Goal: Find specific fact: Find specific fact

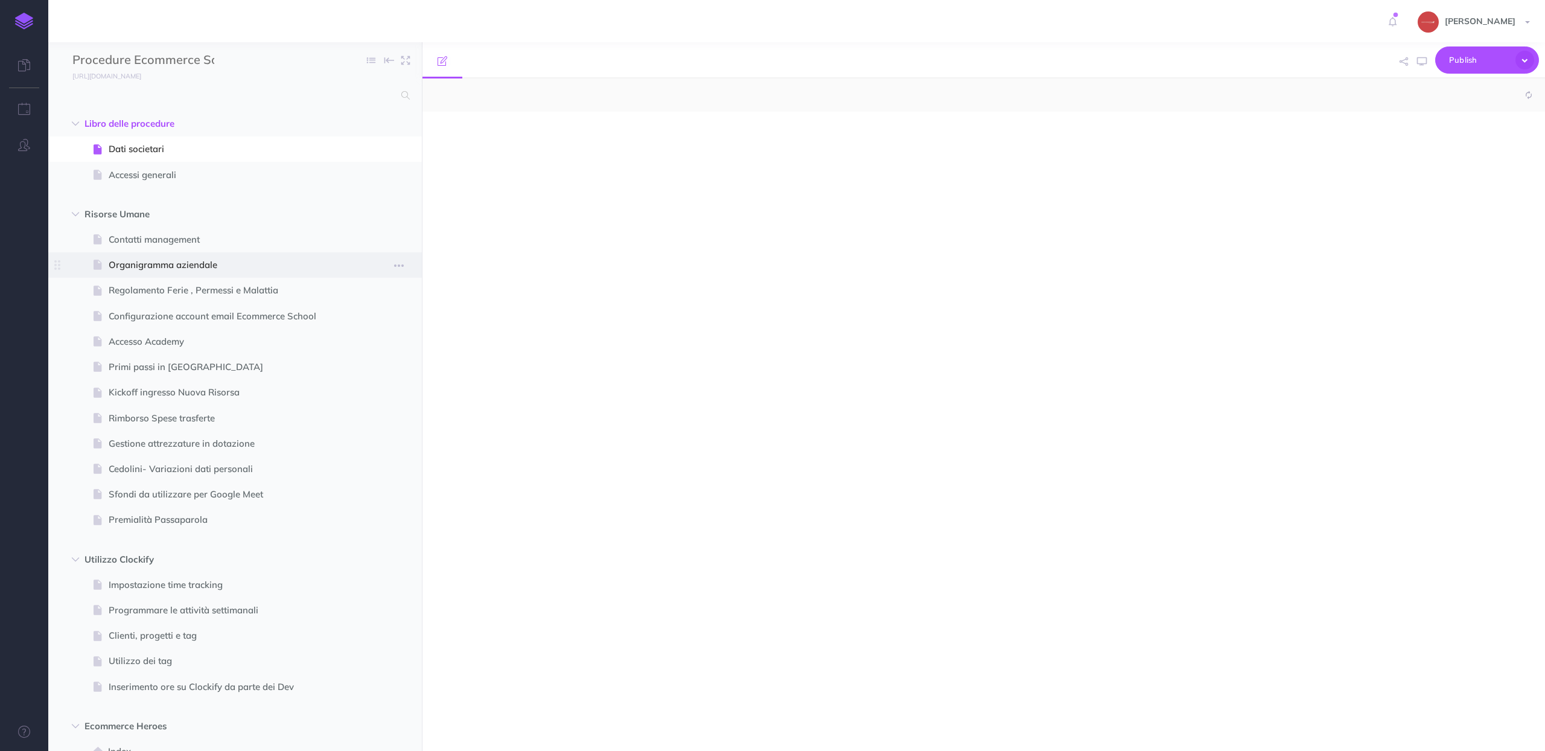
select select "null"
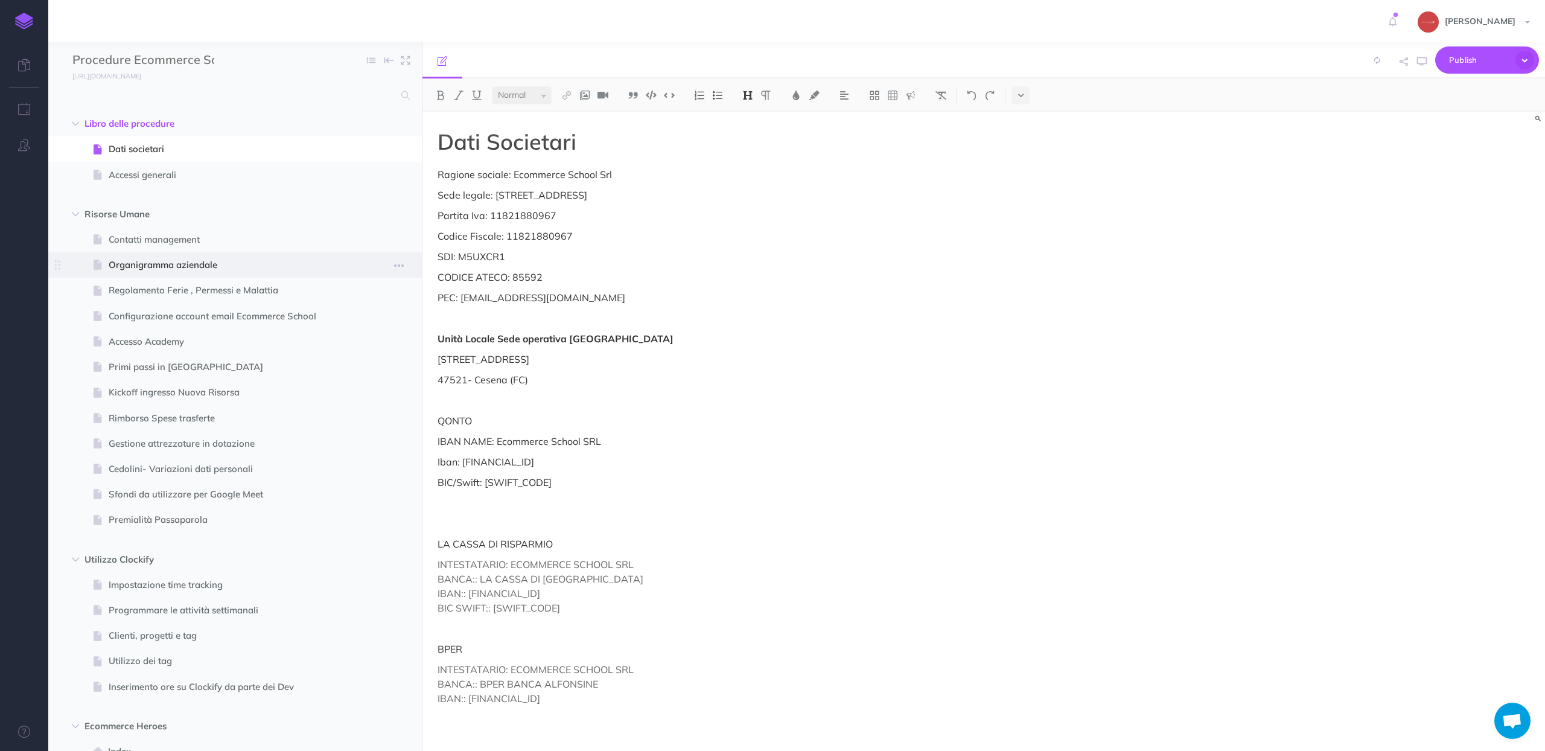
scroll to position [1872, 0]
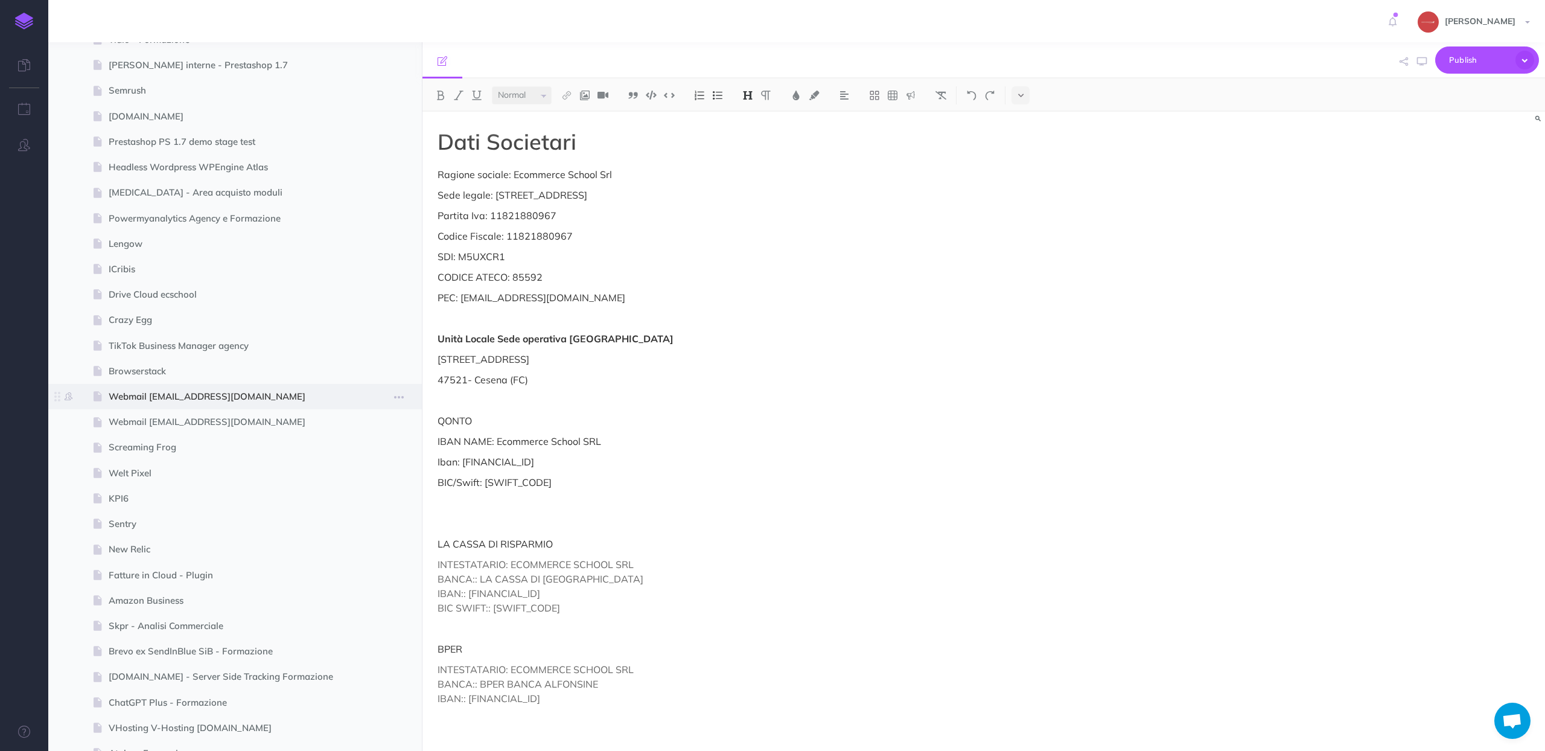
click at [223, 406] on span at bounding box center [235, 396] width 374 height 25
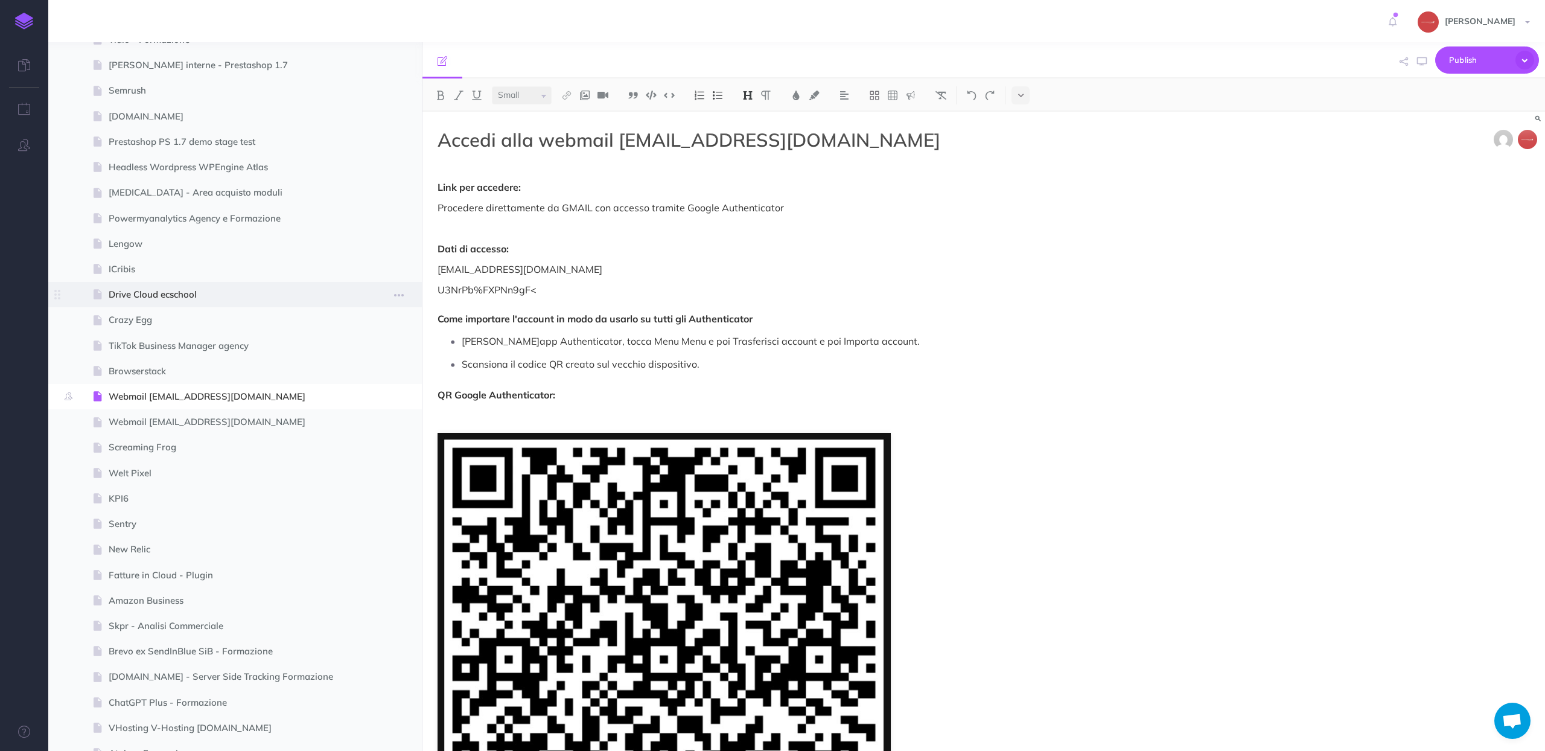
select select "null"
drag, startPoint x: 552, startPoint y: 290, endPoint x: 397, endPoint y: 288, distance: 155.1
click at [397, 288] on div "Procedure Ecommerce School Collapse all Expand all Expand to root folders [URL]…" at bounding box center [796, 396] width 1497 height 709
copy p "U3NrPb%FXPNn9gF<"
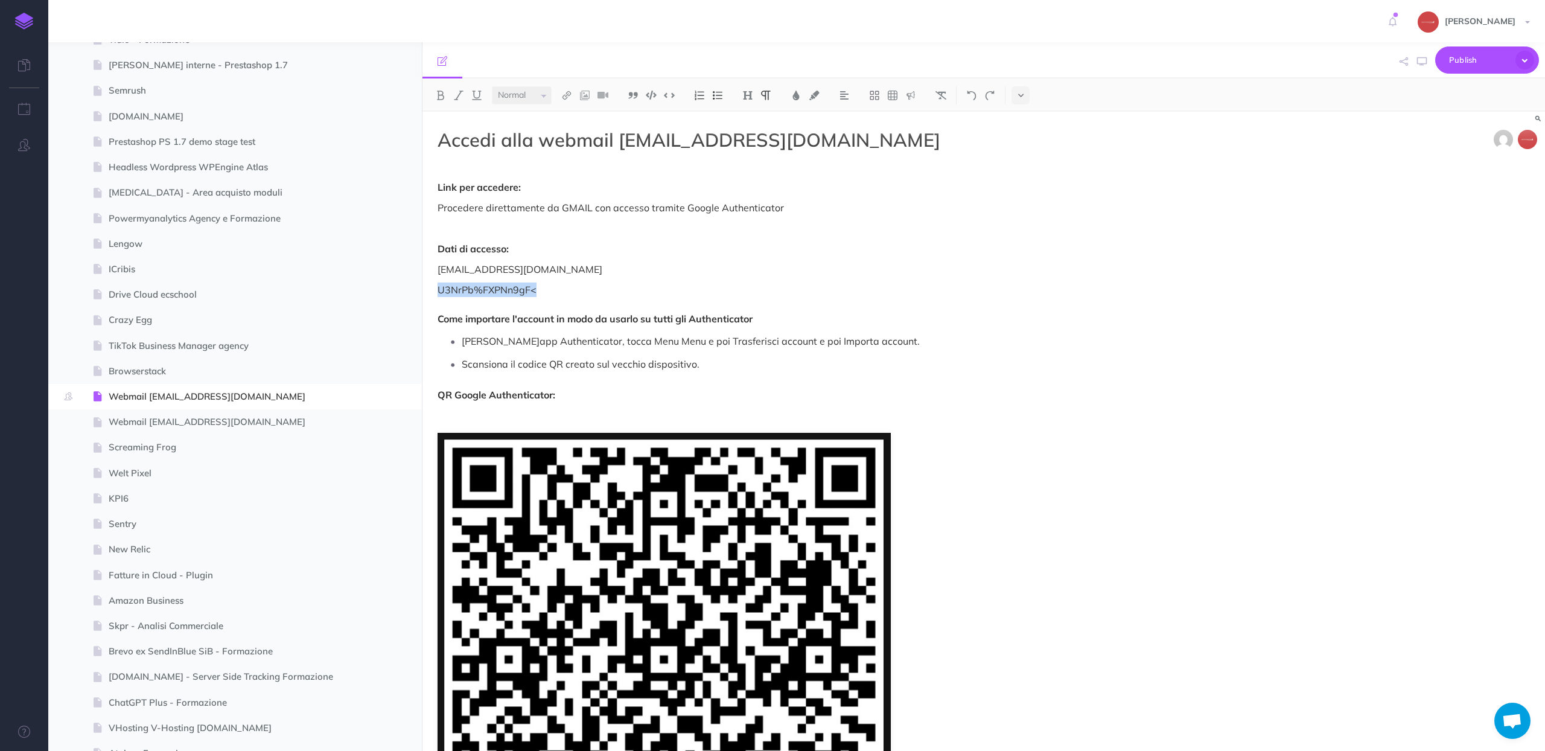
copy p "U3NrPb%FXPNn9gF<"
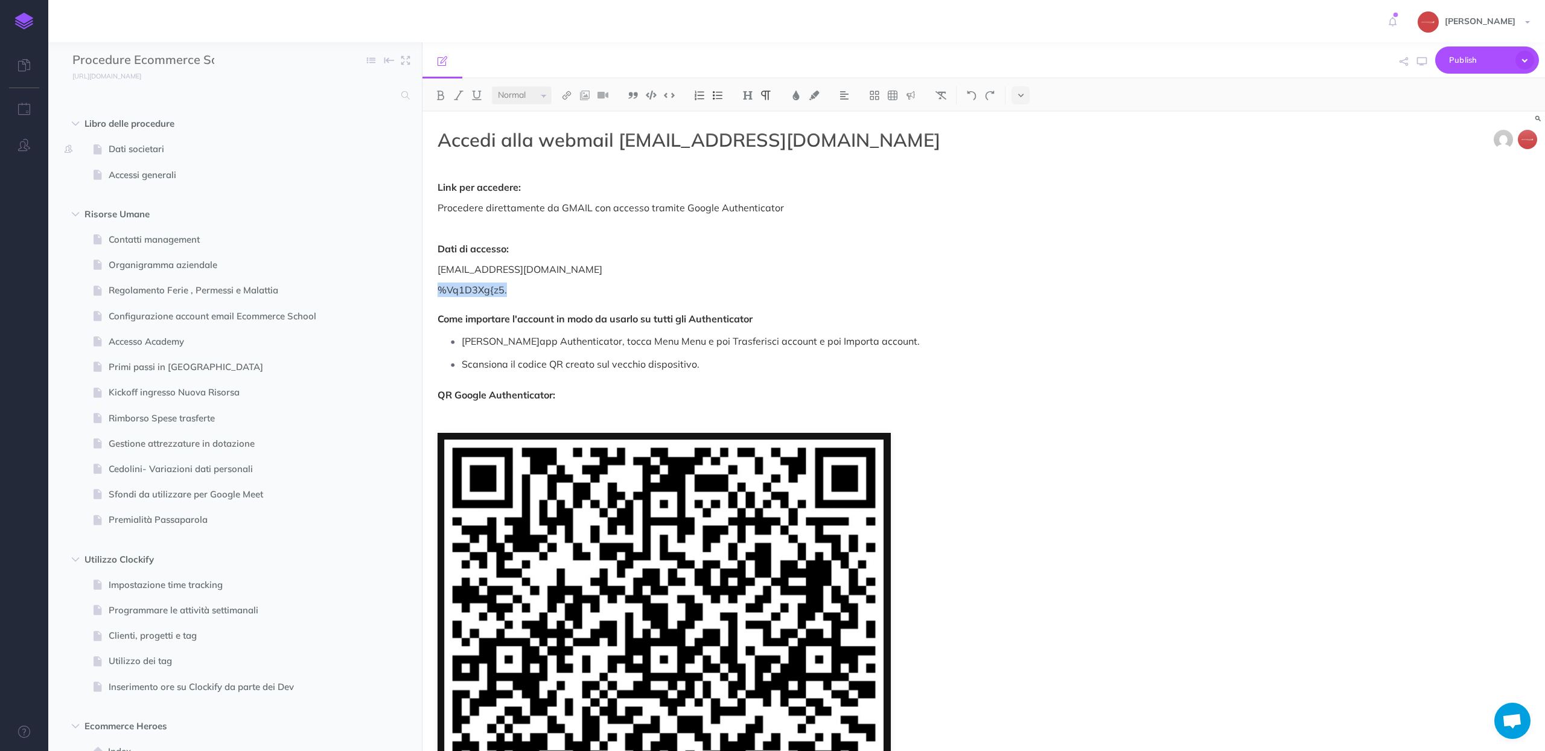
drag, startPoint x: 494, startPoint y: 290, endPoint x: 429, endPoint y: 287, distance: 64.7
click at [429, 287] on div "Accedi alla webmail [EMAIL_ADDRESS][DOMAIN_NAME] Link per accedere: Procedere d…" at bounding box center [816, 596] width 786 height 968
copy p "%Vq1D3Xg{z5."
select select "small"
